Goal: Check status: Check status

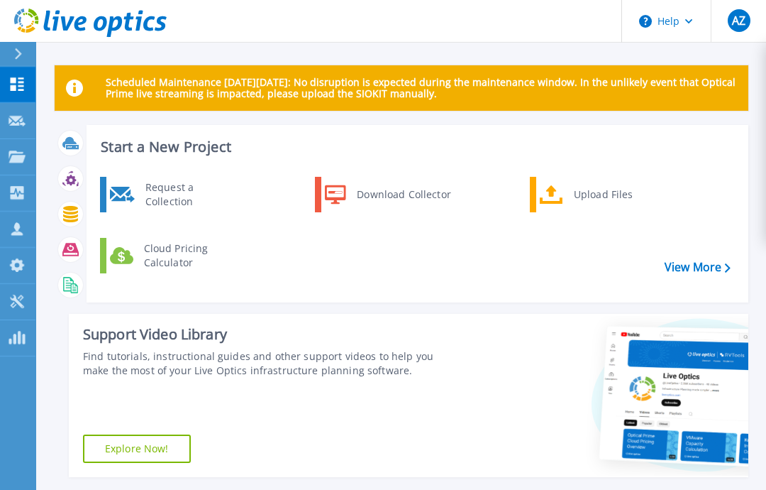
click at [25, 153] on icon at bounding box center [17, 156] width 17 height 12
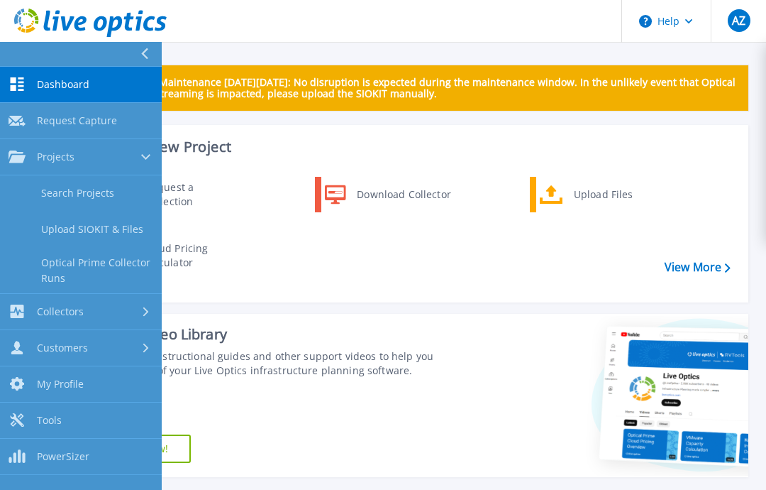
click at [107, 192] on link "Search Projects" at bounding box center [81, 193] width 162 height 36
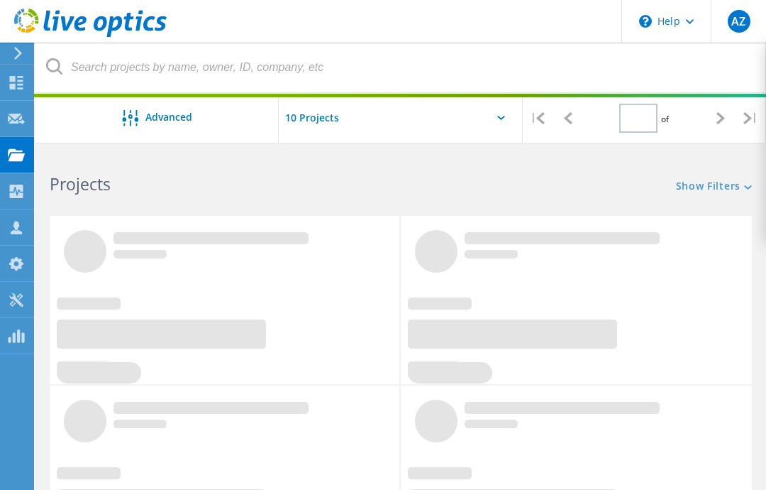
type input "1"
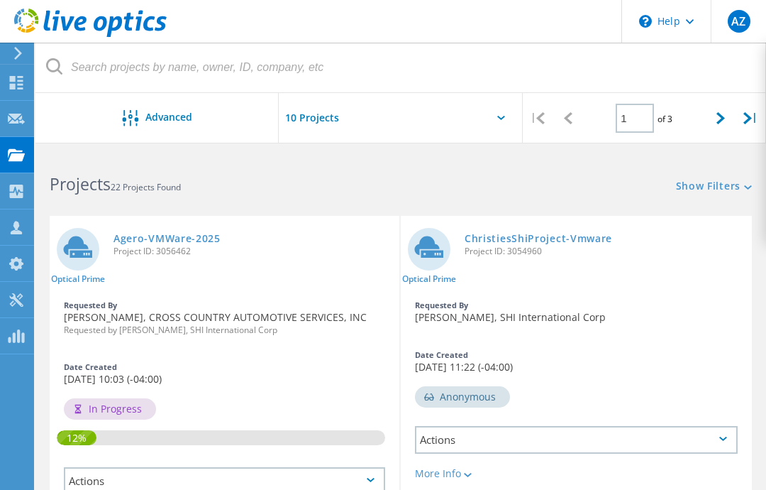
click at [474, 121] on div at bounding box center [400, 122] width 243 height 58
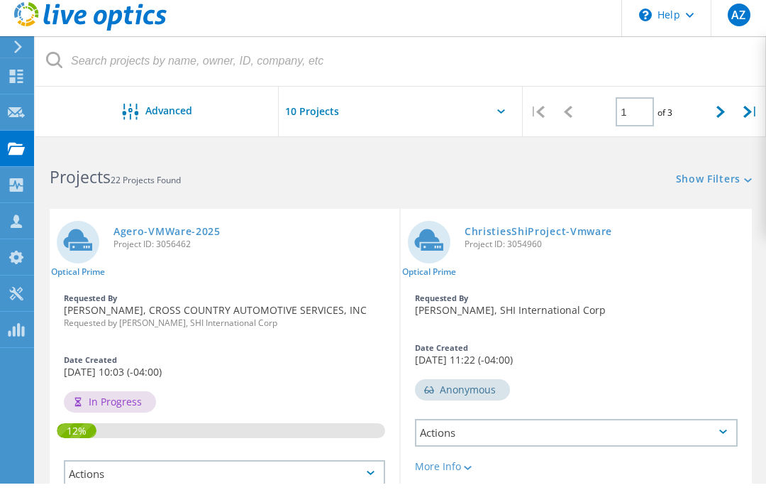
click at [498, 116] on icon at bounding box center [501, 118] width 8 height 4
click at [509, 112] on div at bounding box center [400, 122] width 243 height 58
click at [468, 126] on div at bounding box center [400, 122] width 243 height 58
click at [323, 114] on input "text" at bounding box center [350, 118] width 142 height 50
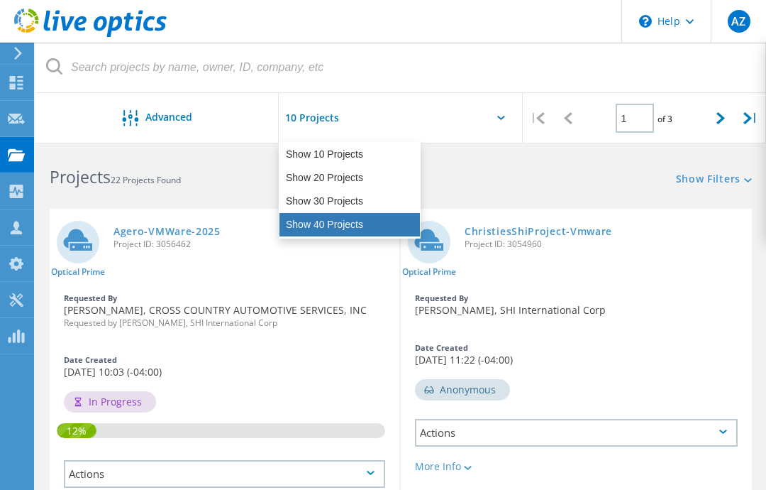
click at [358, 226] on div "Show 40 Projects" at bounding box center [350, 224] width 140 height 23
type input "Show 40 Projects"
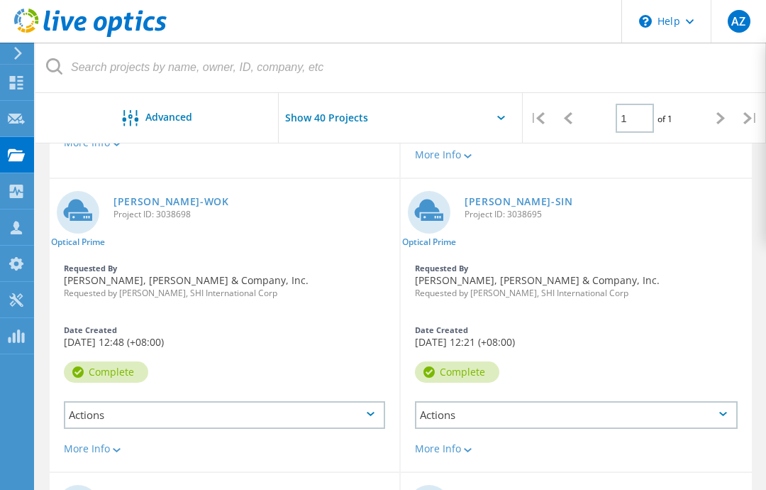
scroll to position [1216, 0]
click at [151, 197] on link "[PERSON_NAME]-WOK" at bounding box center [172, 202] width 116 height 10
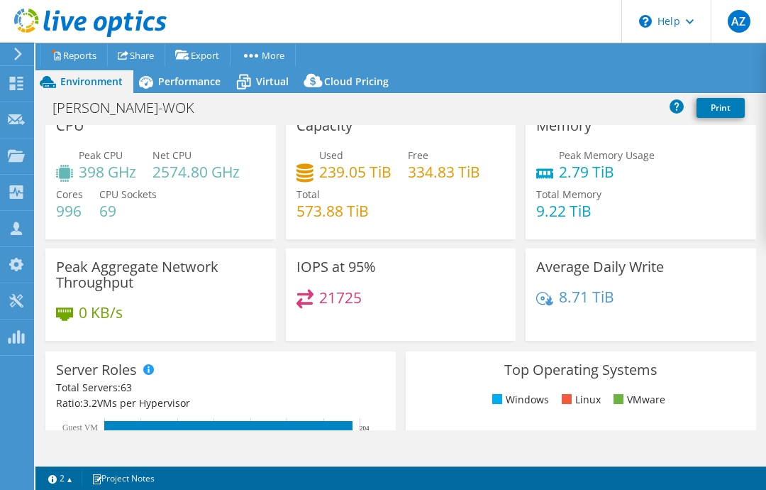
scroll to position [11, 0]
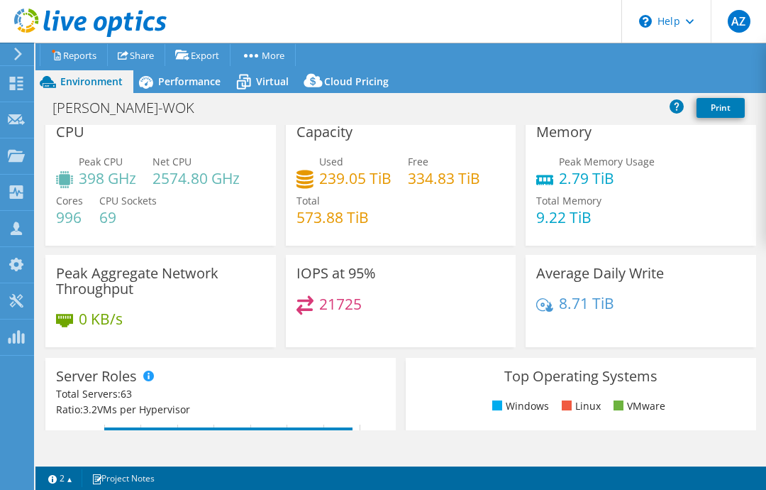
click at [202, 82] on span "Performance" at bounding box center [189, 80] width 62 height 13
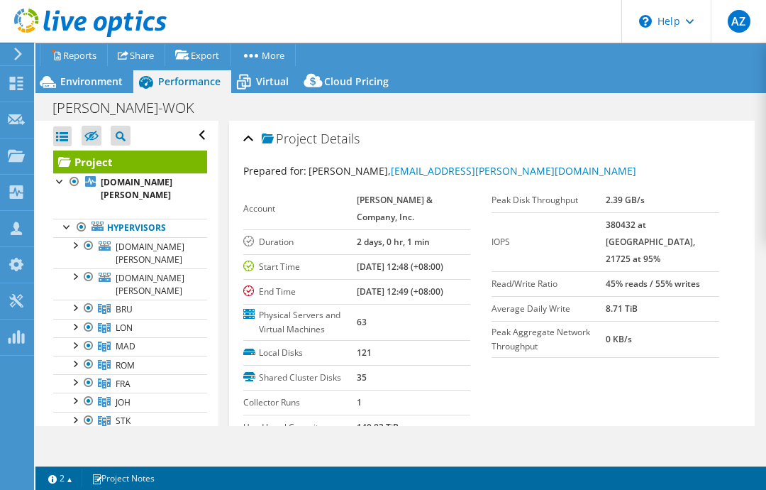
scroll to position [0, 0]
click at [89, 73] on div "Environment" at bounding box center [84, 81] width 98 height 23
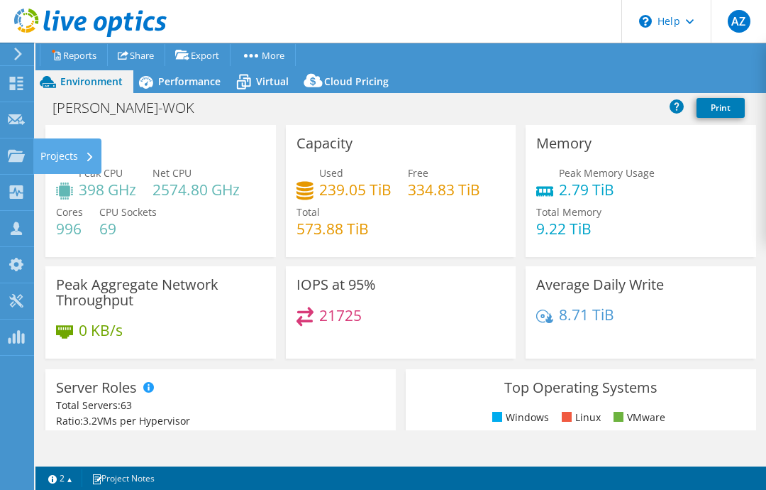
click at [16, 156] on use at bounding box center [16, 155] width 17 height 12
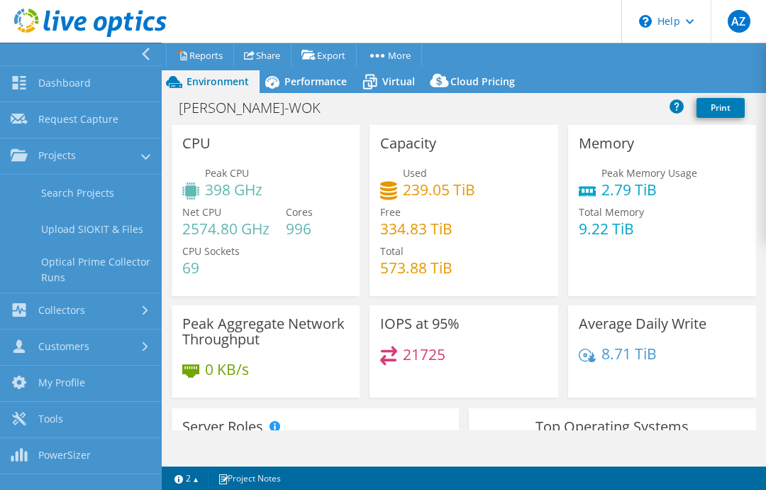
click at [94, 190] on link "Search Projects" at bounding box center [81, 193] width 162 height 36
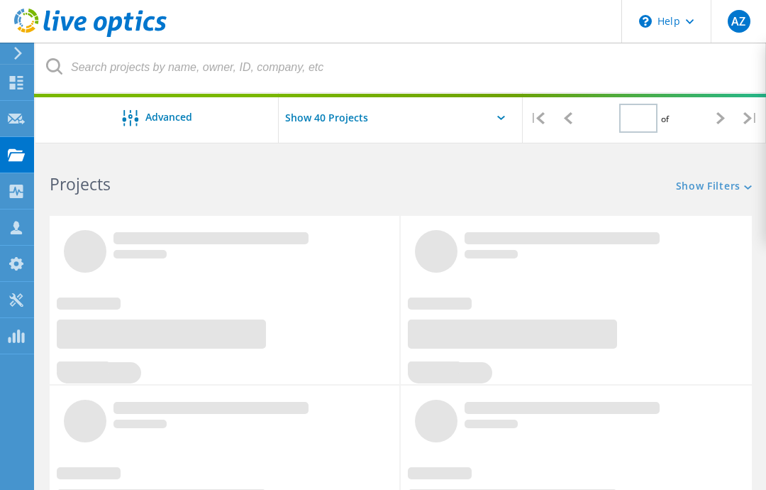
type input "1"
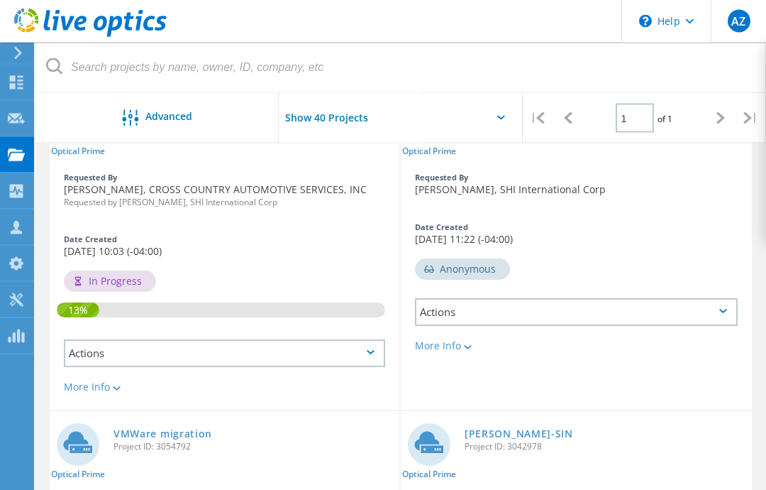
scroll to position [128, 0]
click at [98, 384] on div "More Info" at bounding box center [224, 386] width 321 height 10
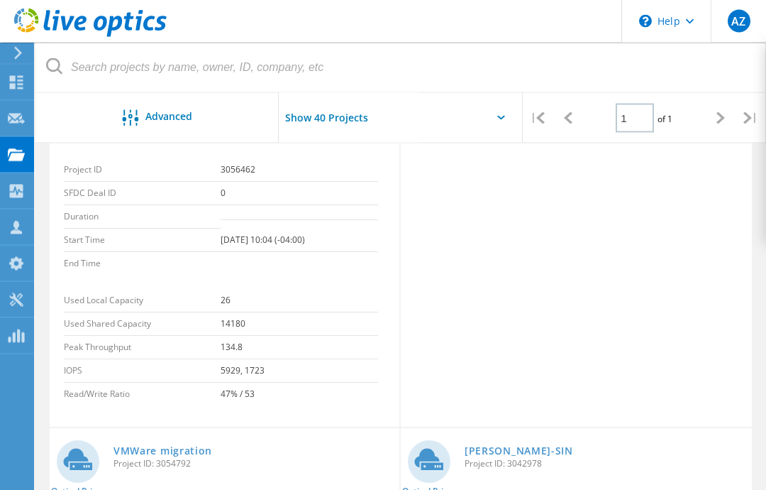
scroll to position [516, 0]
